Goal: Transaction & Acquisition: Purchase product/service

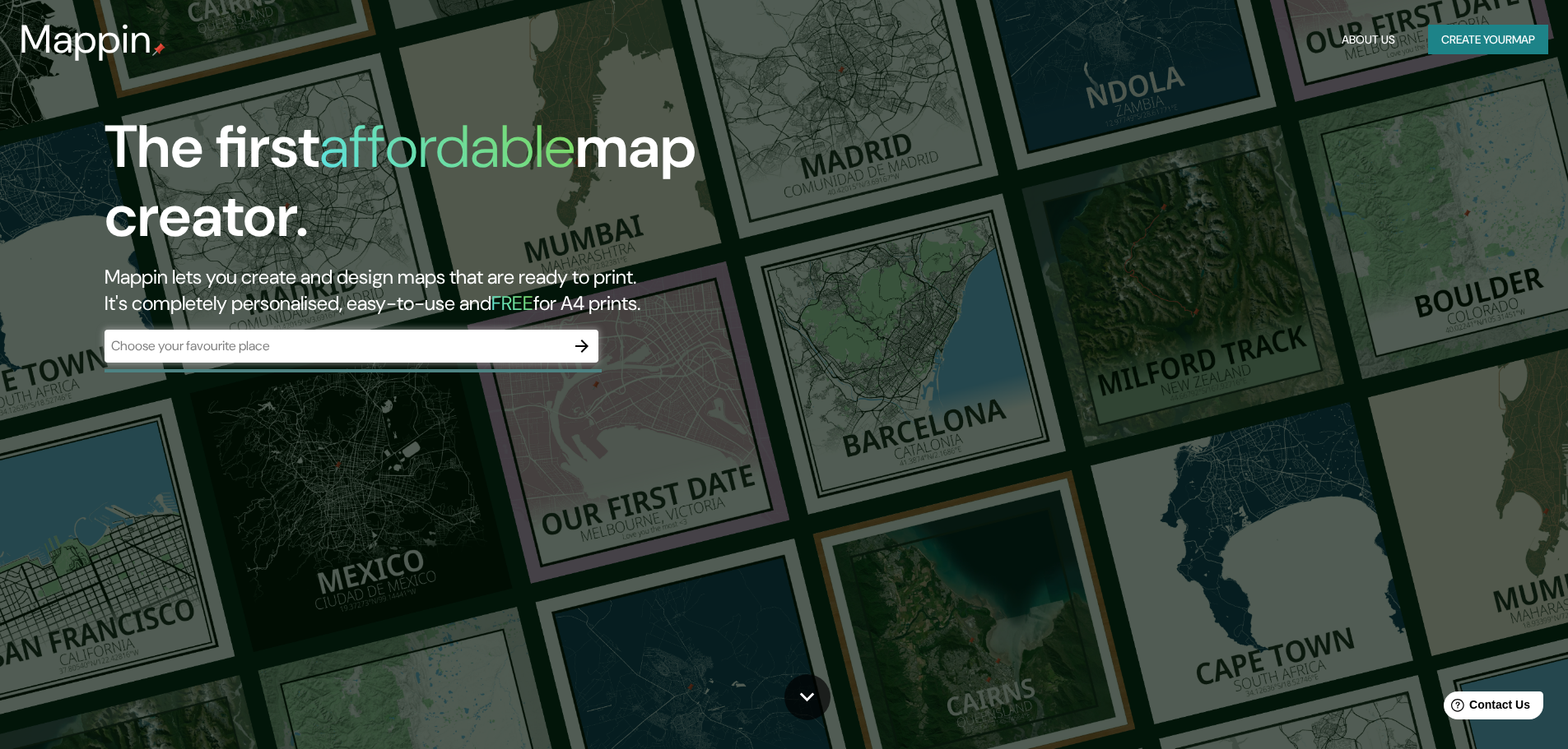
click at [539, 344] on input "text" at bounding box center [335, 346] width 461 height 19
click at [435, 356] on div "​" at bounding box center [351, 346] width 494 height 33
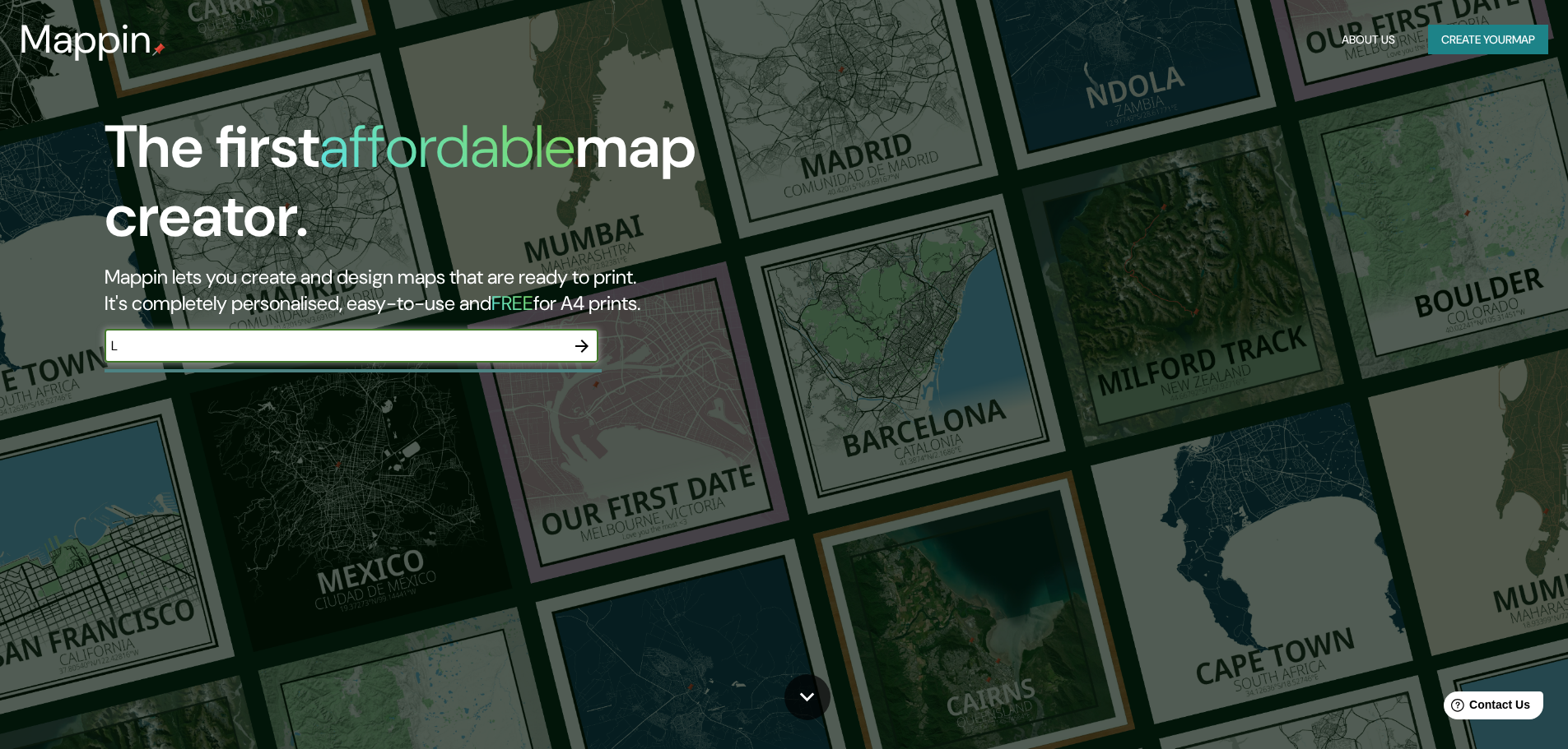
type input "L"
click at [588, 340] on icon "button" at bounding box center [581, 346] width 20 height 20
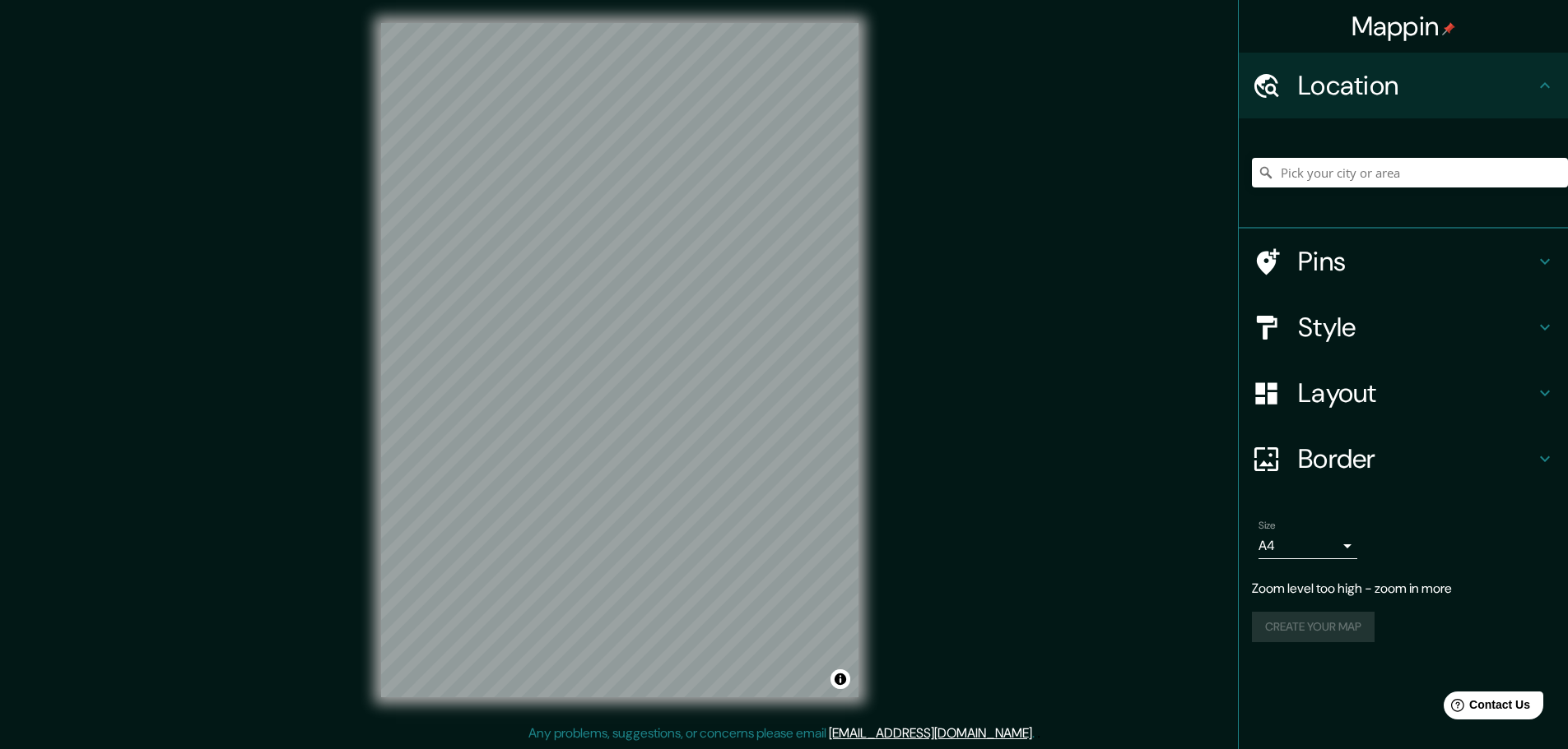
scroll to position [4, 0]
click at [988, 202] on div "Mappin Location Pins Style Layout Border Choose a border. Hint : you can make l…" at bounding box center [784, 373] width 1568 height 754
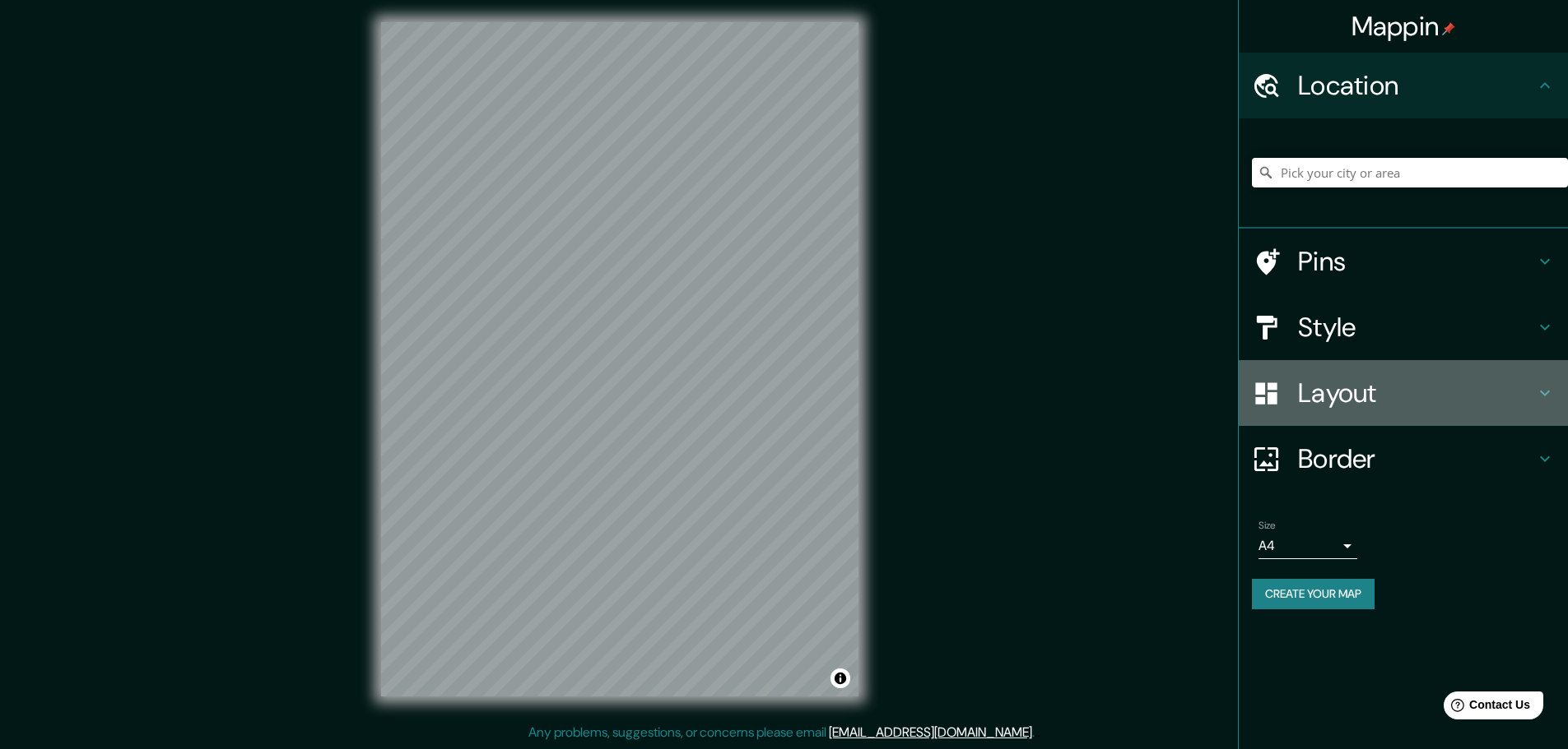
click at [1341, 401] on h4 "Layout" at bounding box center [1416, 393] width 237 height 33
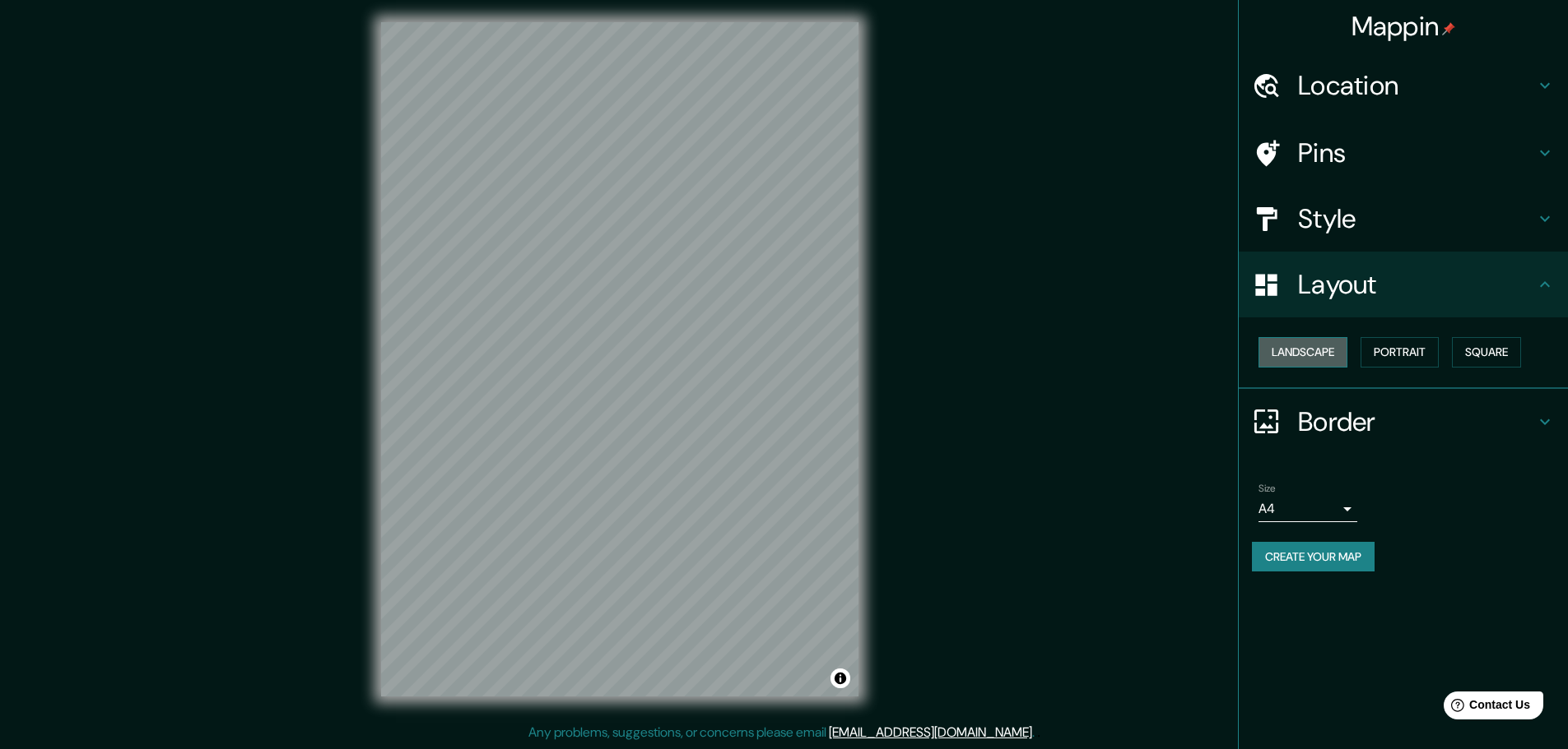
click at [1281, 343] on button "Landscape" at bounding box center [1302, 352] width 89 height 31
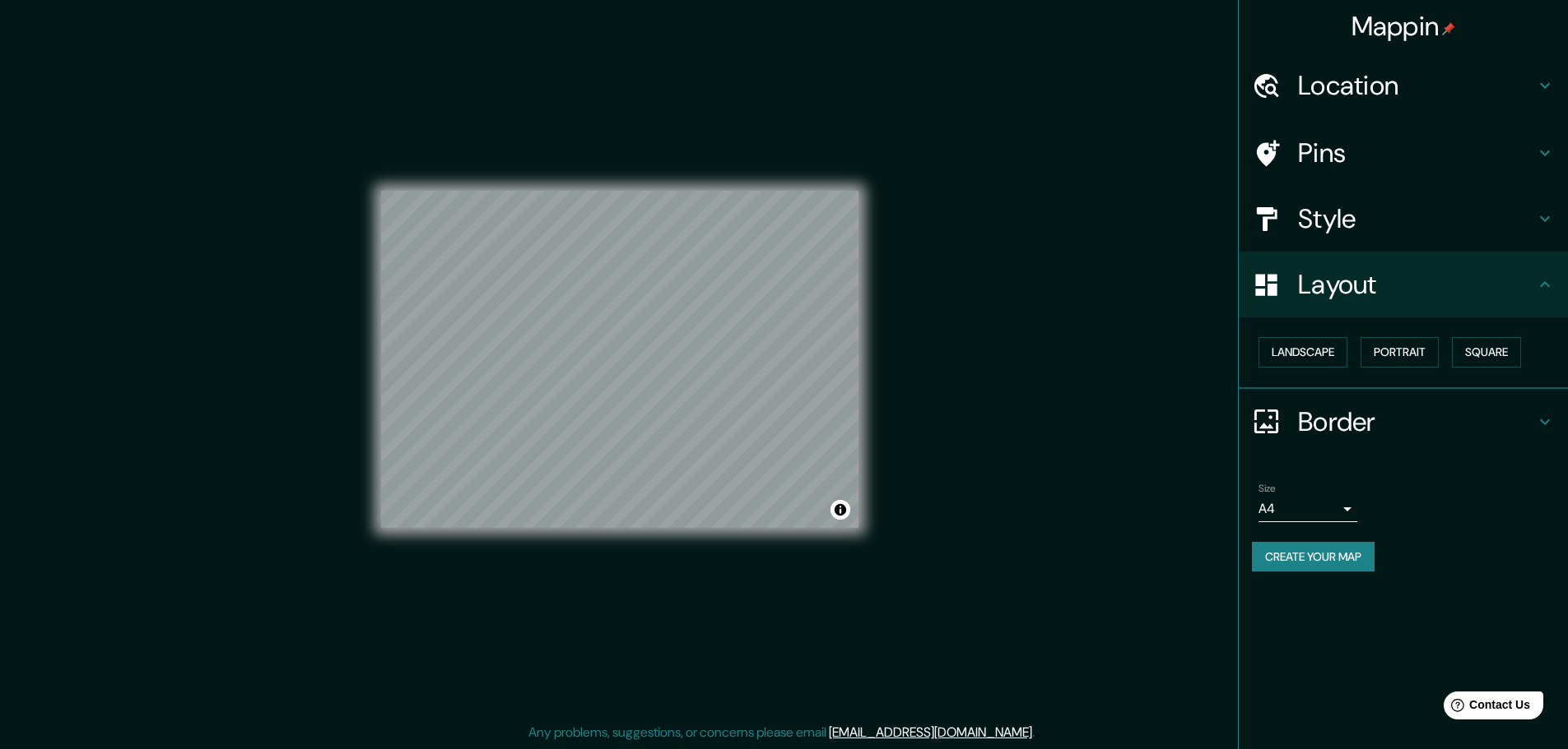
click at [719, 173] on div "© Mapbox © OpenStreetMap Improve this map" at bounding box center [619, 359] width 477 height 674
click at [758, 540] on div "© Mapbox © OpenStreetMap Improve this map" at bounding box center [619, 359] width 477 height 674
